Goal: Task Accomplishment & Management: Manage account settings

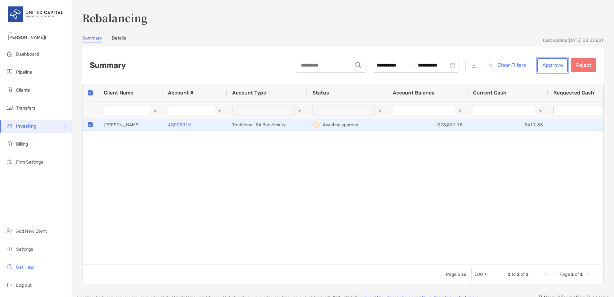
click at [547, 68] on button "Approve" at bounding box center [552, 65] width 30 height 14
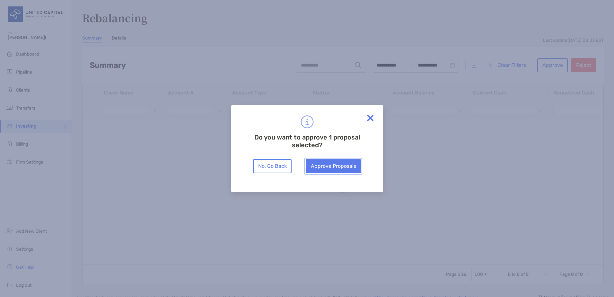
click at [333, 170] on button "Approve Proposals" at bounding box center [333, 166] width 55 height 14
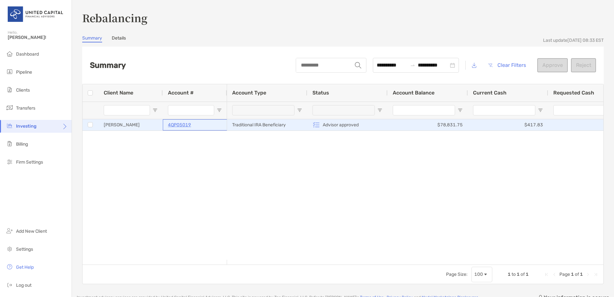
click at [179, 125] on p "4QP05019" at bounding box center [179, 125] width 23 height 8
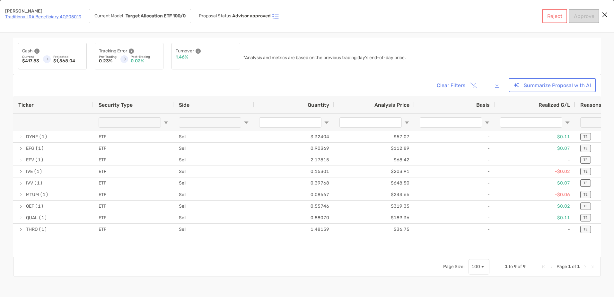
click at [56, 14] on div "Michael Menn Traditional IRA Beneficiary 4QP05019" at bounding box center [43, 16] width 76 height 14
click at [56, 16] on link "Traditional IRA Beneficiary 4QP05019" at bounding box center [43, 16] width 76 height 5
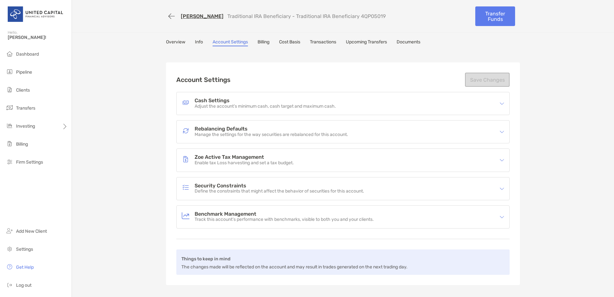
click at [319, 138] on div "Rebalancing Defaults Manage the settings for the way securities are rebalanced …" at bounding box center [339, 131] width 314 height 15
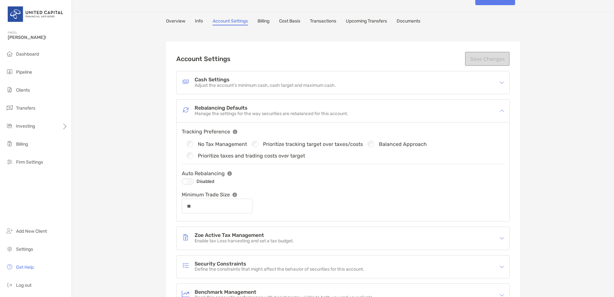
scroll to position [32, 0]
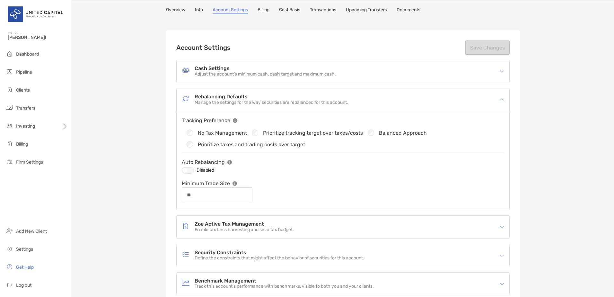
click at [182, 169] on div "Disabled" at bounding box center [343, 170] width 322 height 8
click at [186, 169] on div at bounding box center [188, 170] width 12 height 6
click at [501, 50] on button "Save Changes" at bounding box center [487, 47] width 45 height 14
type input "**"
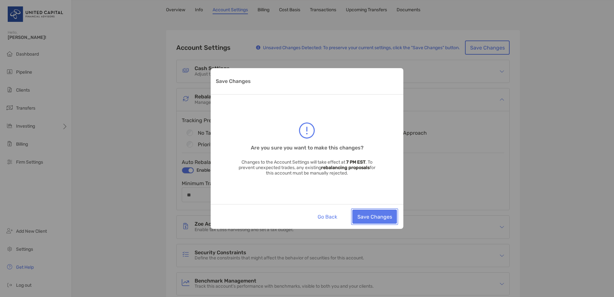
click at [380, 216] on button "Save Changes" at bounding box center [374, 216] width 45 height 14
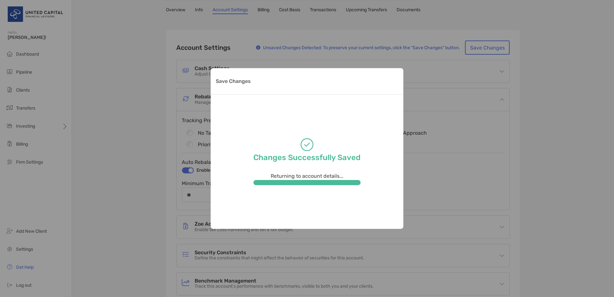
scroll to position [0, 0]
